Goal: Ask a question: Seek information or help from site administrators or community

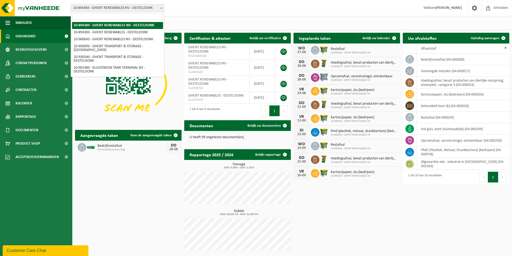
click at [109, 6] on span "10-894384 - GHENT RENEWABLES NV - DESTELDONK" at bounding box center [117, 8] width 93 height 8
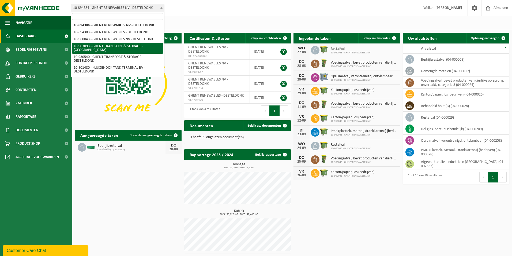
scroll to position [3, 0]
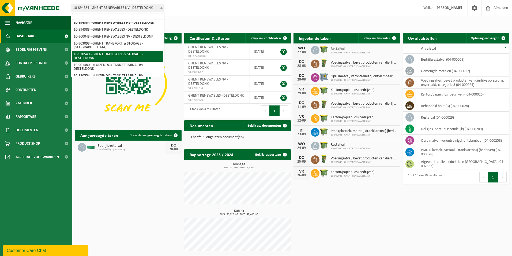
select select "134387"
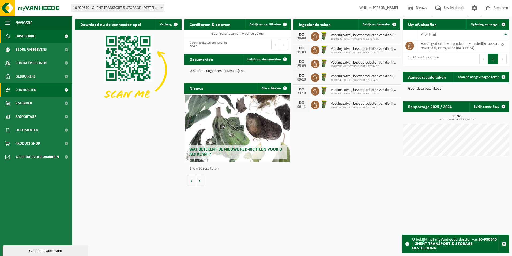
click at [21, 87] on span "Contracten" at bounding box center [26, 89] width 21 height 13
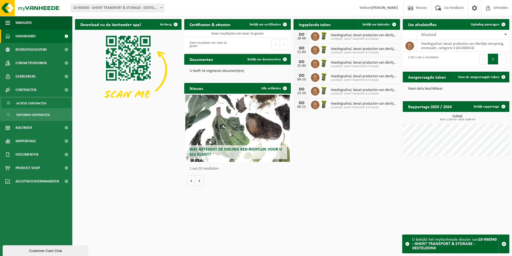
click at [30, 106] on span "Actieve contracten" at bounding box center [31, 103] width 30 height 10
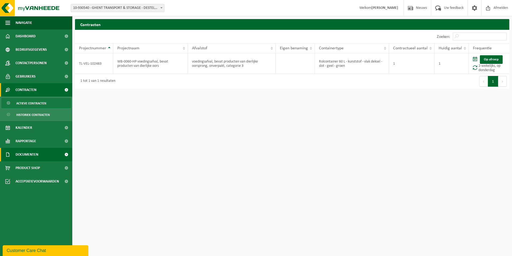
click at [20, 151] on span "Documenten" at bounding box center [27, 154] width 23 height 13
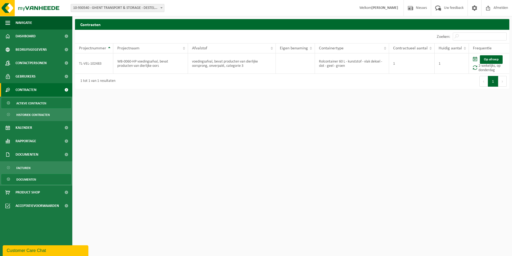
click at [22, 181] on span "Documenten" at bounding box center [26, 179] width 20 height 10
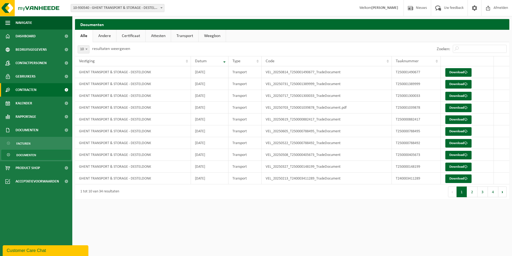
click at [32, 86] on span "Contracten" at bounding box center [26, 89] width 21 height 13
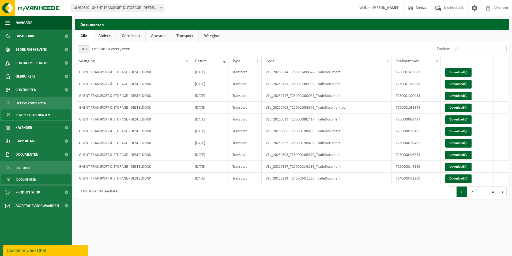
click at [26, 115] on span "Historiek contracten" at bounding box center [32, 115] width 33 height 10
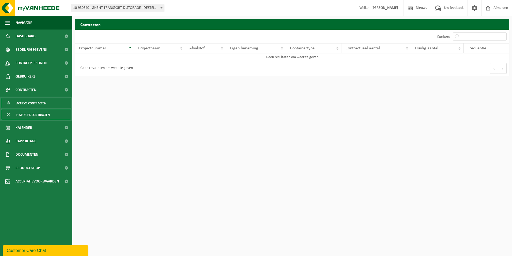
click at [25, 104] on span "Actieve contracten" at bounding box center [31, 103] width 30 height 10
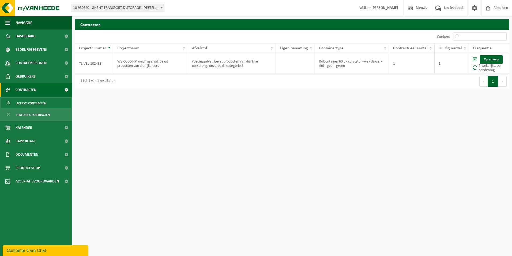
click at [27, 245] on button "Customer Care Chat" at bounding box center [46, 250] width 86 height 11
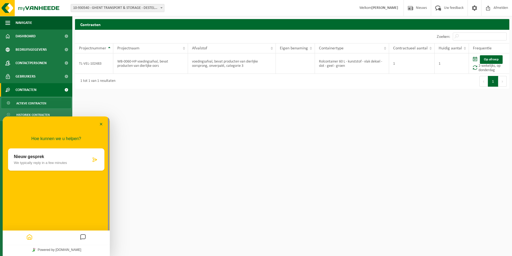
click at [44, 159] on p "Nieuw gesprek" at bounding box center [52, 156] width 77 height 5
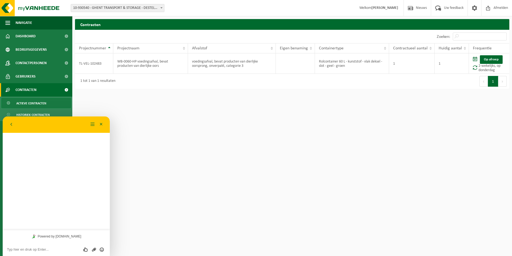
click at [3, 116] on textarea at bounding box center [3, 116] width 0 height 0
drag, startPoint x: 106, startPoint y: 67, endPoint x: 79, endPoint y: 64, distance: 26.7
click at [79, 64] on td "TL-VEL-102483" at bounding box center [94, 63] width 38 height 20
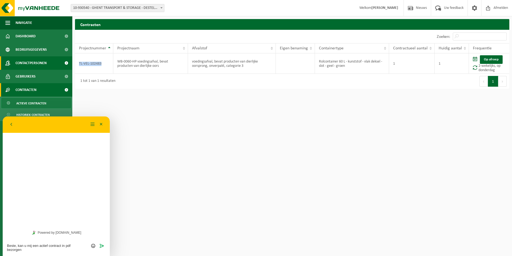
copy td "TL-VEL-102483"
click at [3, 116] on textarea "Beste, kan u mij een actief contract in pdf bezorgen" at bounding box center [3, 116] width 0 height 0
click at [3, 116] on textarea "Beste, kan u mijn een actief contract in pdf bezorgen" at bounding box center [3, 116] width 0 height 0
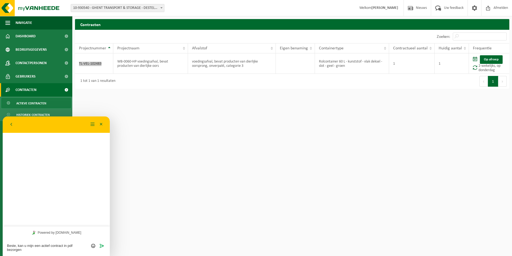
click at [3, 116] on textarea "Beste, kan u mijn een actief contract in pdf bezorgen" at bounding box center [3, 116] width 0 height 0
click at [3, 116] on textarea "Beste, kan u mijn actief contract in pdf bezorgen" at bounding box center [3, 116] width 0 height 0
click at [3, 116] on textarea "Beste, kan u mijn actieve contract in pdf bezorgen" at bounding box center [3, 116] width 0 height 0
click at [3, 116] on textarea "Beste, kan u mijn actieve contracten in pdf bezorgen" at bounding box center [3, 116] width 0 height 0
click at [3, 116] on textarea "Beste, kan u mijn actieve contracten in pdf raadplegen" at bounding box center [3, 116] width 0 height 0
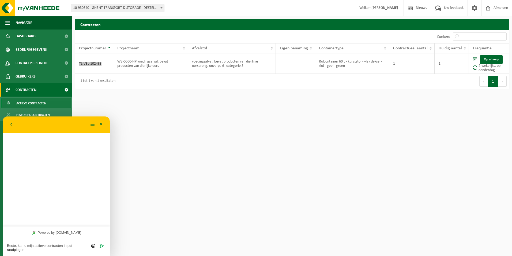
click at [3, 116] on textarea "Beste, kan u mijn actieve contracten in pdf raadplegen" at bounding box center [3, 116] width 0 height 0
click at [3, 116] on textarea "Beste, kan ik mijn actieve contracten in pdf raadplegen" at bounding box center [3, 116] width 0 height 0
click at [88, 67] on td "TL-VEL-102483" at bounding box center [94, 63] width 38 height 20
drag, startPoint x: 103, startPoint y: 64, endPoint x: 74, endPoint y: 61, distance: 29.1
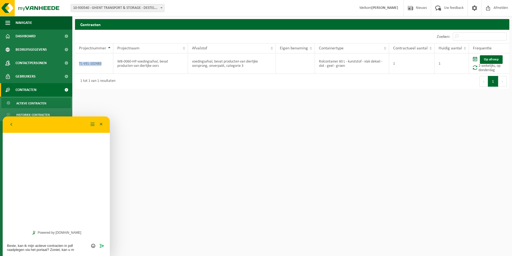
click at [74, 61] on div "Contracten Even geduld. Door de grote hoeveelheid gegevens duurt het laden even…" at bounding box center [292, 55] width 440 height 72
copy div "Projectnummer Projectnaam Afvalstof Eigen benaming Containertype Contractueel a…"
click at [3, 116] on textarea "Beste, kan ik mijn actieve contracten in pdf raadplegen via het portaal? Zoniet…" at bounding box center [3, 116] width 0 height 0
paste textarea "TL-VEL-102483"
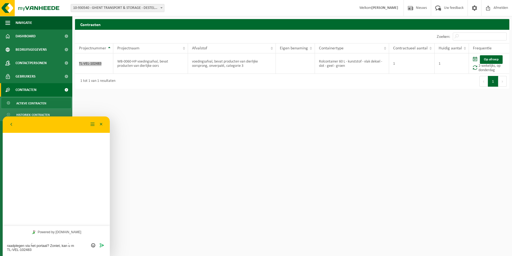
click at [3, 116] on textarea "Beste, kan ik mijn actieve contracten in pdf raadplegen via het portaal? Zoniet…" at bounding box center [3, 116] width 0 height 0
paste textarea "TL-VEL-102483"
drag, startPoint x: 32, startPoint y: 251, endPoint x: 6, endPoint y: 245, distance: 26.5
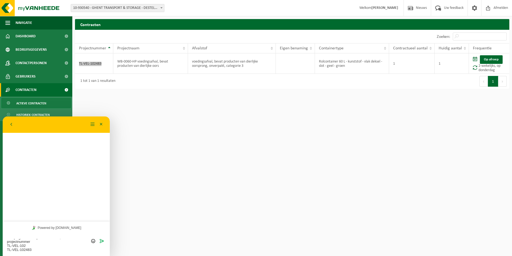
click at [3, 116] on div "Beste, kan ik mijn actieve contracten in pdf raadplegen via het portaal? Zoniet…" at bounding box center [3, 116] width 0 height 0
paste textarea "TL-VEL-102483"
click at [3, 116] on textarea "Beste, kan ik mijn actieve contracten in pdf raadplegen via het portaal? Zoniet…" at bounding box center [3, 116] width 0 height 0
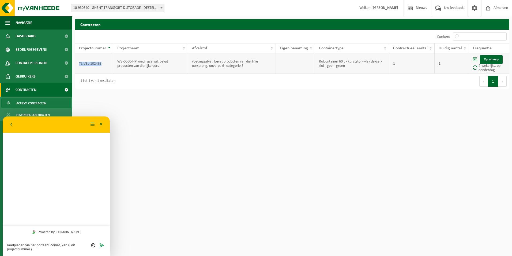
click at [99, 62] on td "TL-VEL-102483" at bounding box center [94, 63] width 38 height 20
drag, startPoint x: 103, startPoint y: 65, endPoint x: 77, endPoint y: 63, distance: 26.6
click at [77, 63] on td "TL-VEL-102483" at bounding box center [94, 63] width 38 height 20
copy td "TL-VEL-102483"
click at [3, 116] on textarea "Beste, kan ik mijn actieve contracten in pdf raadplegen via het portaal? Zoniet…" at bounding box center [3, 116] width 0 height 0
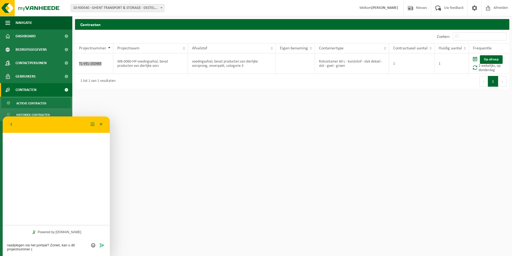
paste textarea "TL-VEL-102483"
type textarea "Beste, kan ik mijn actieve contracten in pdf raadplegen via het portaal? Zoniet…"
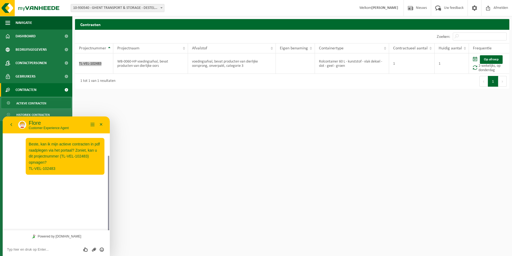
scroll to position [21, 0]
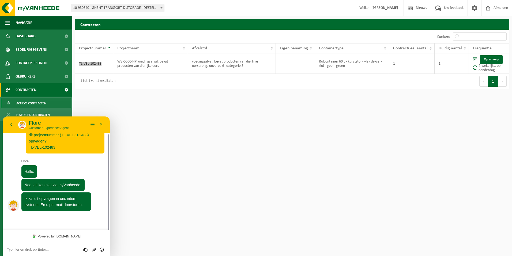
click at [3, 116] on textarea at bounding box center [3, 116] width 0 height 0
type textarea "Vriendelijk bedankt. U mag dit verzenden naar: [EMAIL_ADDRESS][DOMAIN_NAME]"
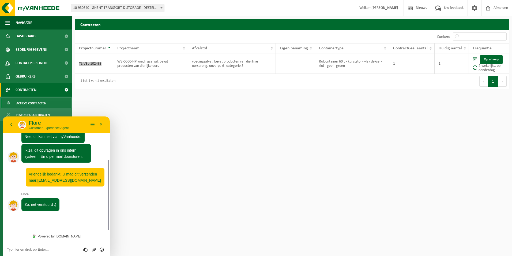
scroll to position [54, 0]
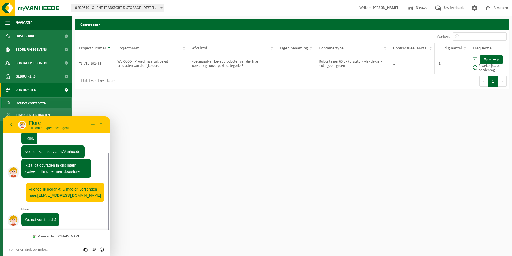
click at [183, 173] on html "Vestiging: 10-894384 - GHENT RENEWABLES NV - DESTELDONK 10-894383 - GHENT RENEW…" at bounding box center [256, 128] width 512 height 256
